Goal: Task Accomplishment & Management: Manage account settings

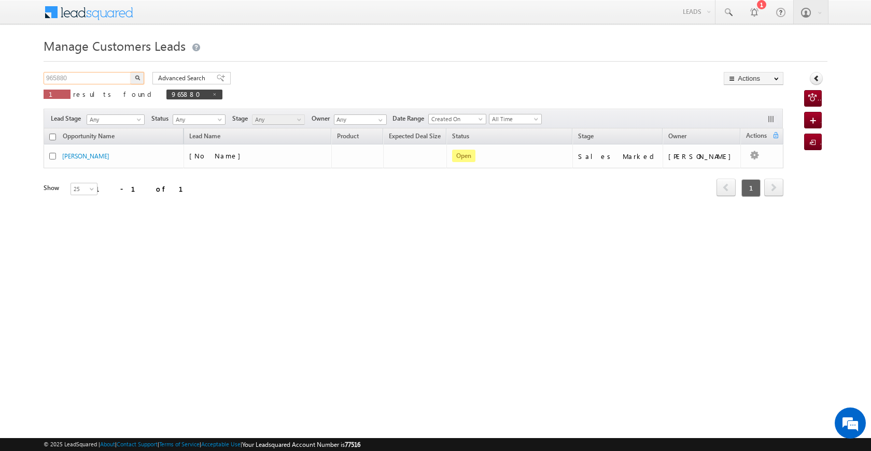
drag, startPoint x: 84, startPoint y: 77, endPoint x: 15, endPoint y: 75, distance: 69.5
click at [15, 75] on body "Menu [PERSON_NAME] [PERSON_NAME] a2@ks erve." at bounding box center [435, 147] width 871 height 294
paste input "6391"
type input "966391"
click at [141, 77] on button "button" at bounding box center [137, 78] width 13 height 12
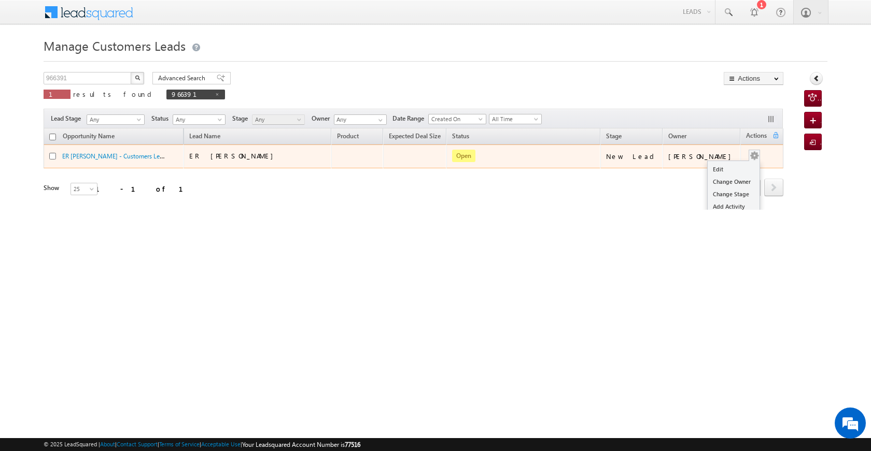
click at [749, 159] on button "button" at bounding box center [754, 156] width 10 height 10
click at [734, 169] on link "Edit" at bounding box center [733, 169] width 52 height 12
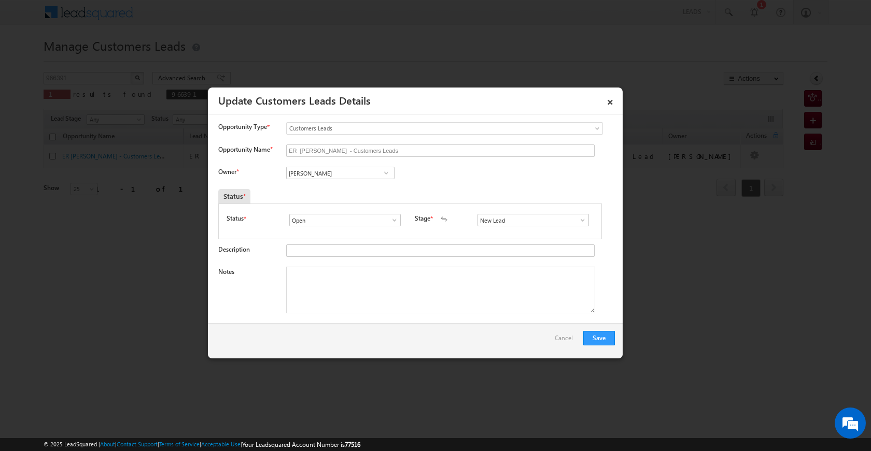
click at [383, 171] on span at bounding box center [386, 173] width 10 height 8
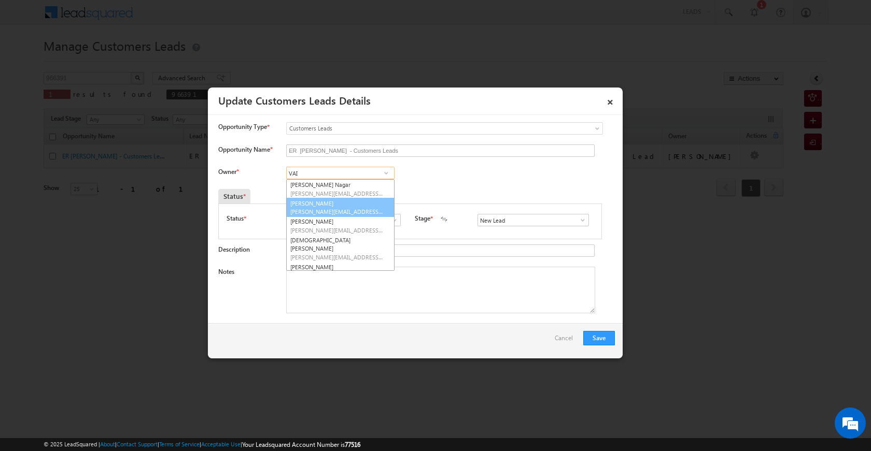
click at [365, 207] on link "[PERSON_NAME] [PERSON_NAME][EMAIL_ADDRESS][DOMAIN_NAME]" at bounding box center [340, 208] width 108 height 20
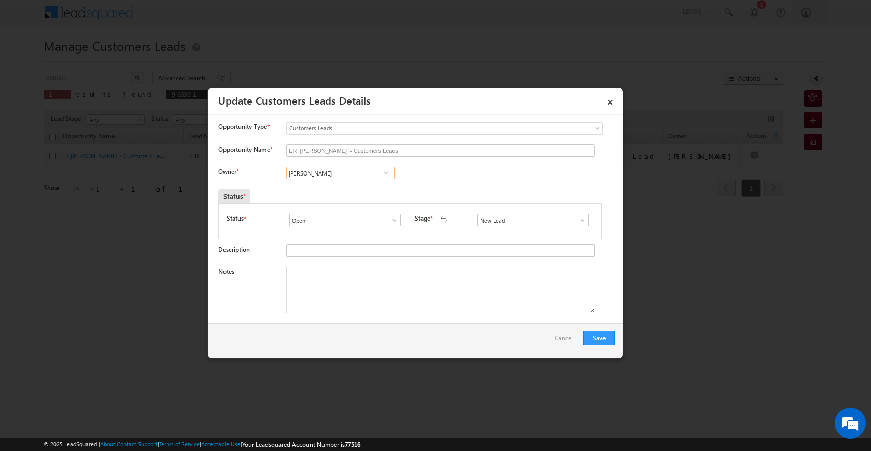
type input "[PERSON_NAME]"
click at [579, 222] on span at bounding box center [582, 220] width 10 height 8
click at [523, 267] on link "Sales Marked" at bounding box center [532, 265] width 111 height 12
type input "Sales Marked"
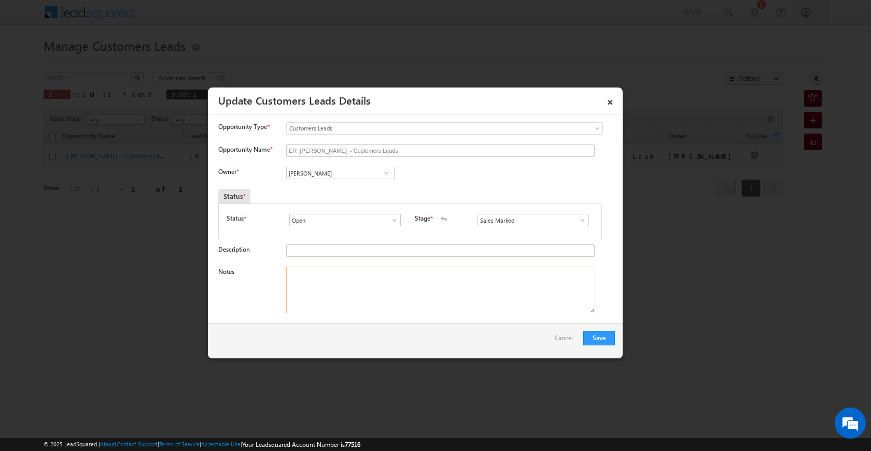
click at [458, 287] on textarea "Notes" at bounding box center [440, 290] width 309 height 47
click at [319, 291] on textarea "Notes" at bounding box center [440, 290] width 309 height 47
paste textarea "OWN PLOT SECO LOA PLOT VAILUE 8 LAC LOAN AMOUNT 7 LAC JOB JIO TELI COMMNICATION…"
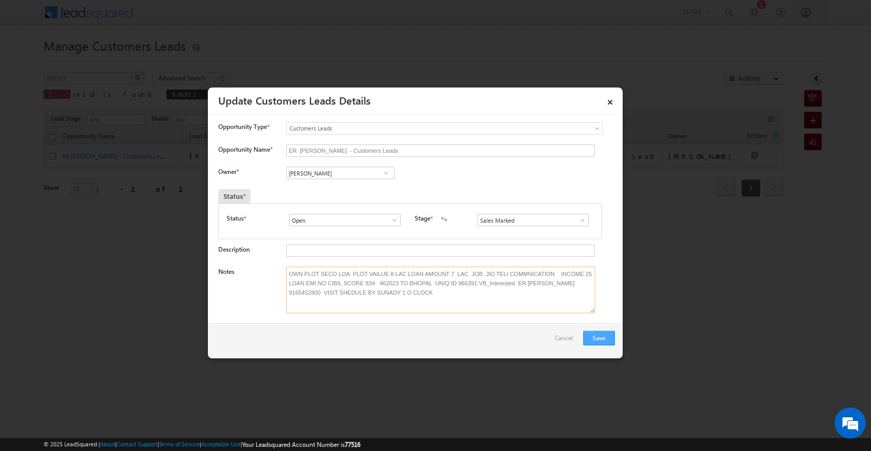
type textarea "OWN PLOT SECO LOA PLOT VAILUE 8 LAC LOAN AMOUNT 7 LAC JOB JIO TELI COMMNICATION…"
click at [596, 340] on button "Save" at bounding box center [599, 338] width 32 height 15
